Goal: Task Accomplishment & Management: Use online tool/utility

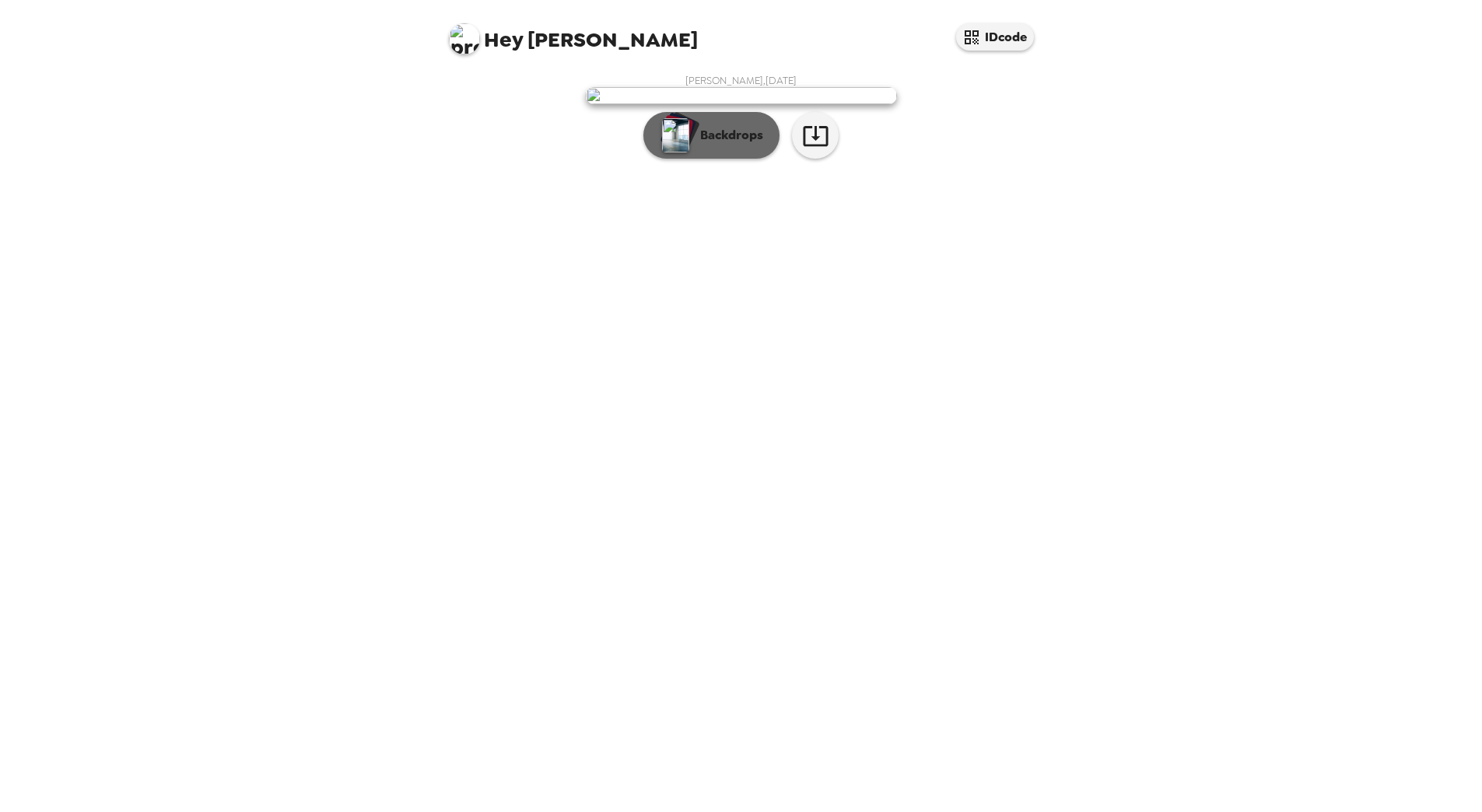
click at [743, 145] on p "Backdrops" at bounding box center [727, 135] width 71 height 18
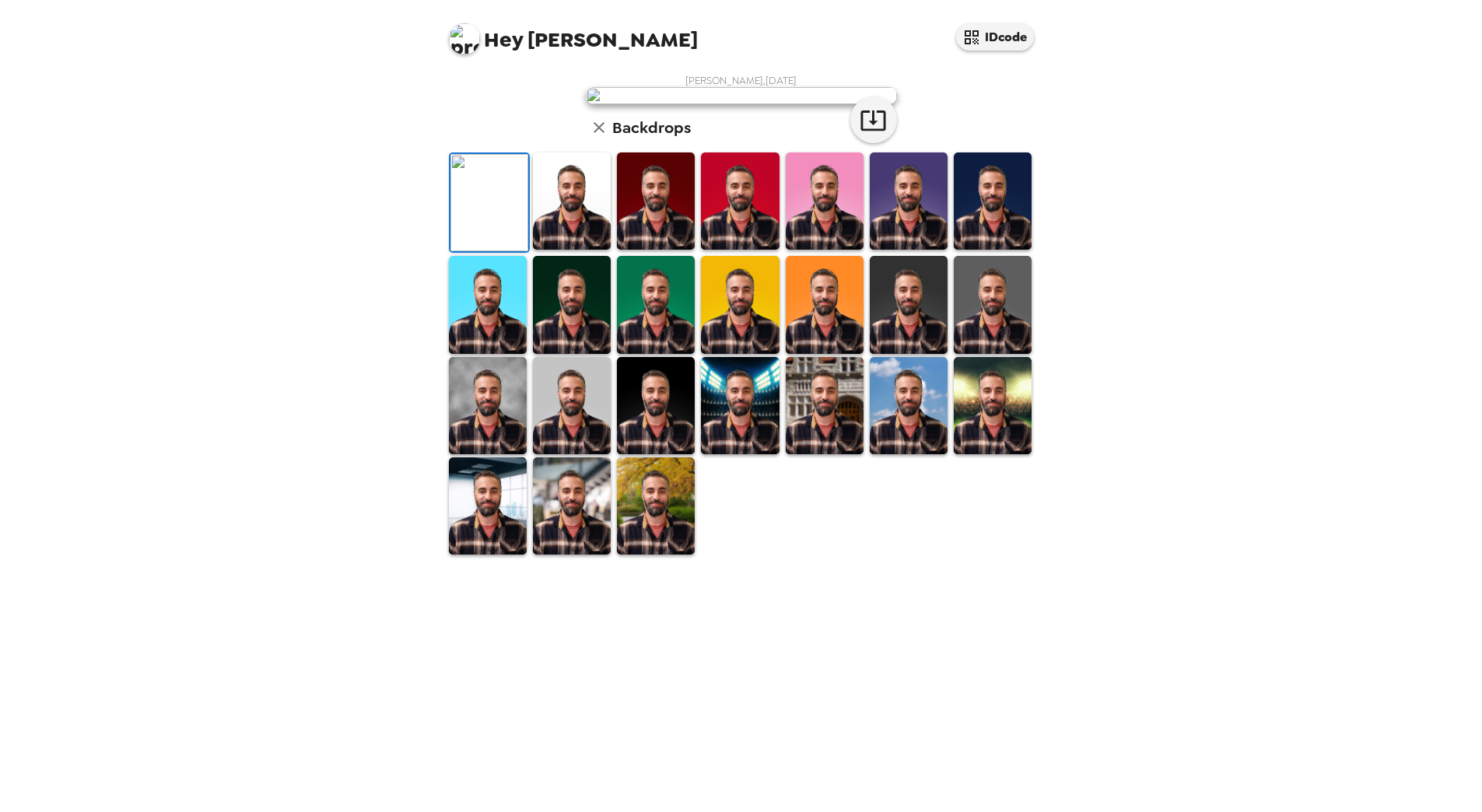
scroll to position [78, 0]
click at [593, 353] on img at bounding box center [572, 304] width 78 height 97
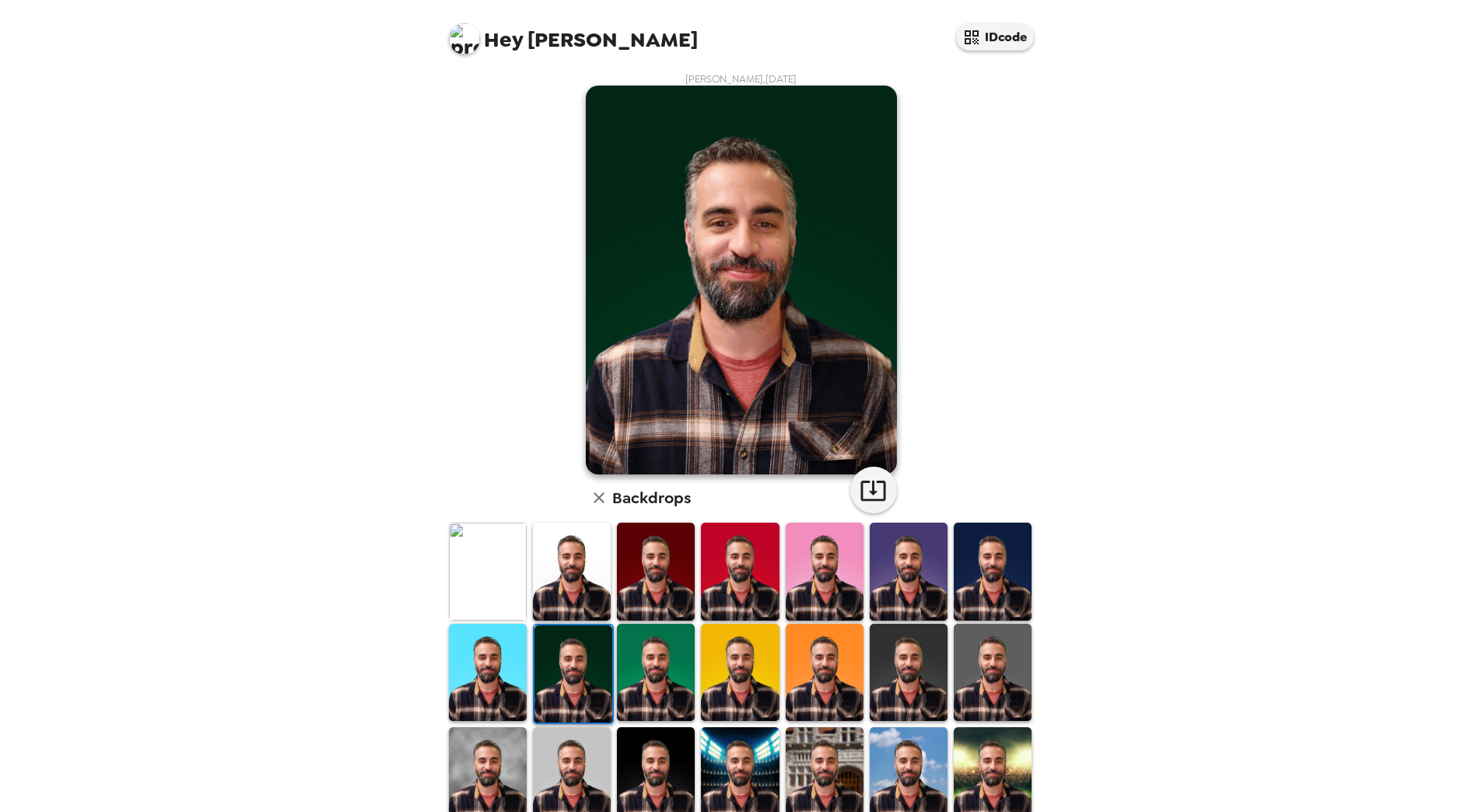
scroll to position [0, 0]
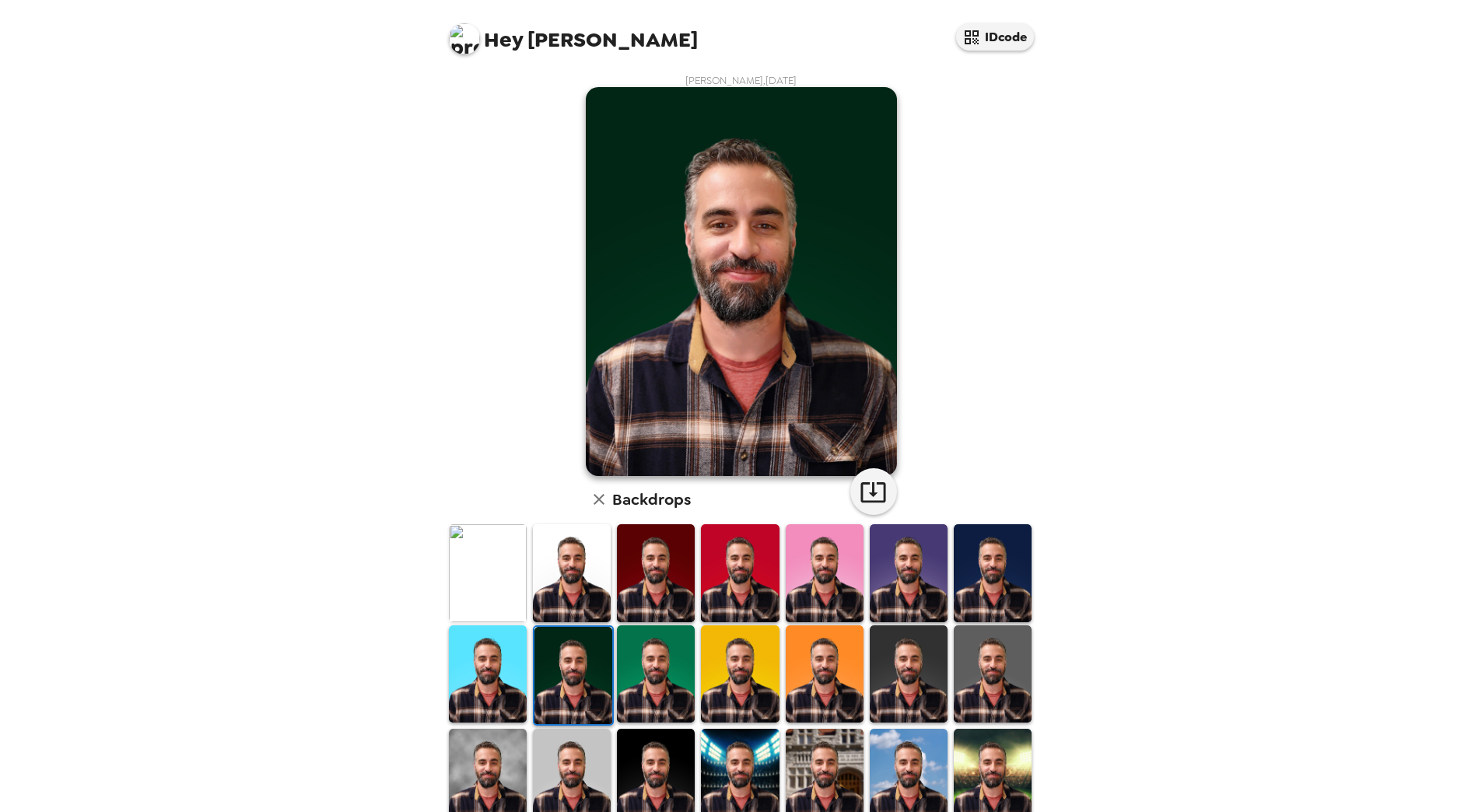
click at [594, 499] on icon "button" at bounding box center [599, 499] width 11 height 11
